Goal: Complete application form

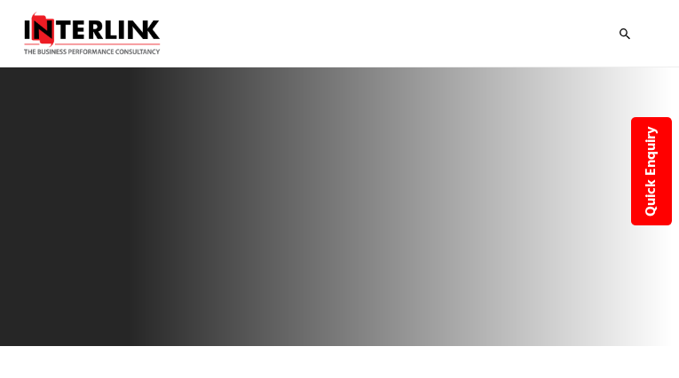
select select "Wellness"
select select "Sustainability & Growth Strategy"
select select "Launch"
type input "PeTJxmqCPwamoVJI"
type input "[EMAIL_ADDRESS][DOMAIN_NAME]"
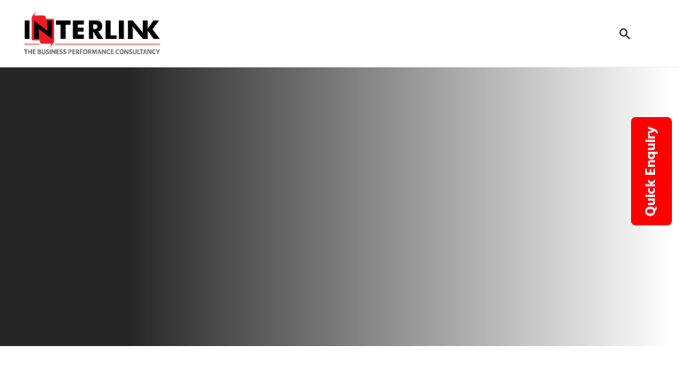
type input "9320166534"
type input "qrVkJWouYyczbz"
type input "LFcjcqAOUoOelCx"
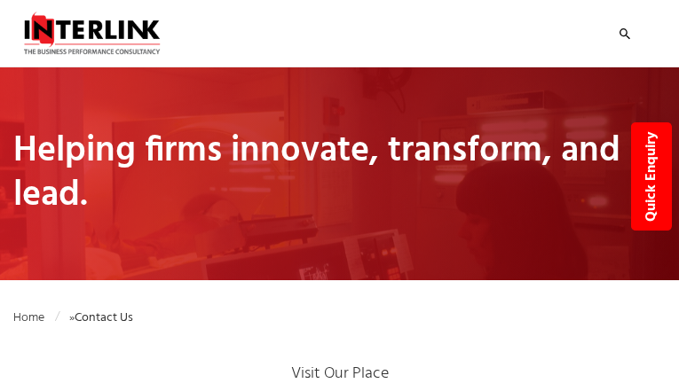
type input "WFQSjHLpAXOnJT"
type input "[EMAIL_ADDRESS][DOMAIN_NAME]"
type input "8010824543"
type input "bwwmgBFQDZU"
type input "xQdSmncBamNp"
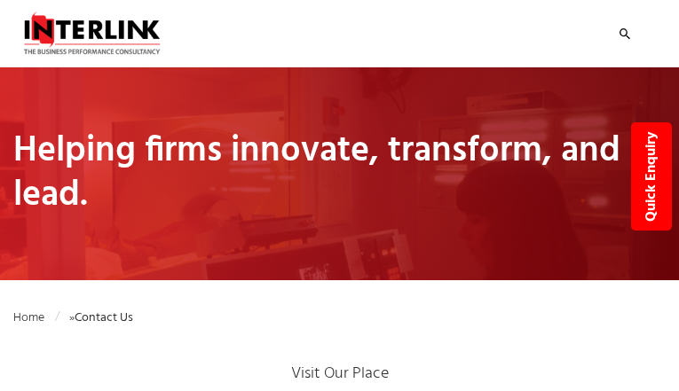
select select "Pharmaceuticals"
type input "SneCHIvsnm"
type input "[EMAIL_ADDRESS][DOMAIN_NAME]"
type input "8370652881"
type input "TdeYGvvPoBVoSg"
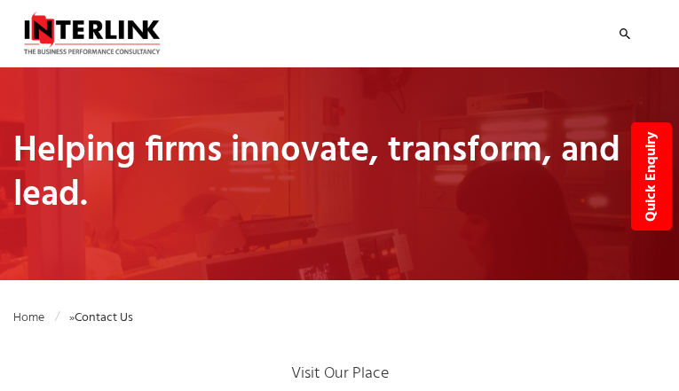
type input "TaweIkVHTrUzGBsr"
select select "Nutraceuticals"
select select "Entry Strategy & Expansion through new division launch"
select select "Branding"
